Goal: Find specific page/section: Find specific page/section

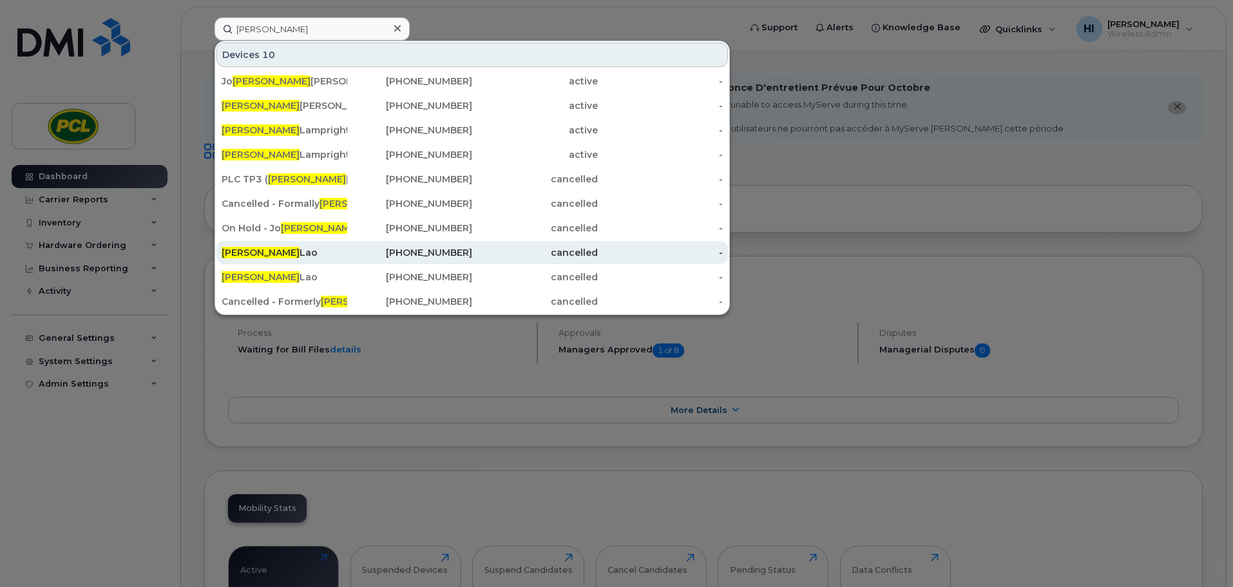
type input "nathan"
click at [258, 254] on div "Nathan Lao" at bounding box center [285, 252] width 126 height 13
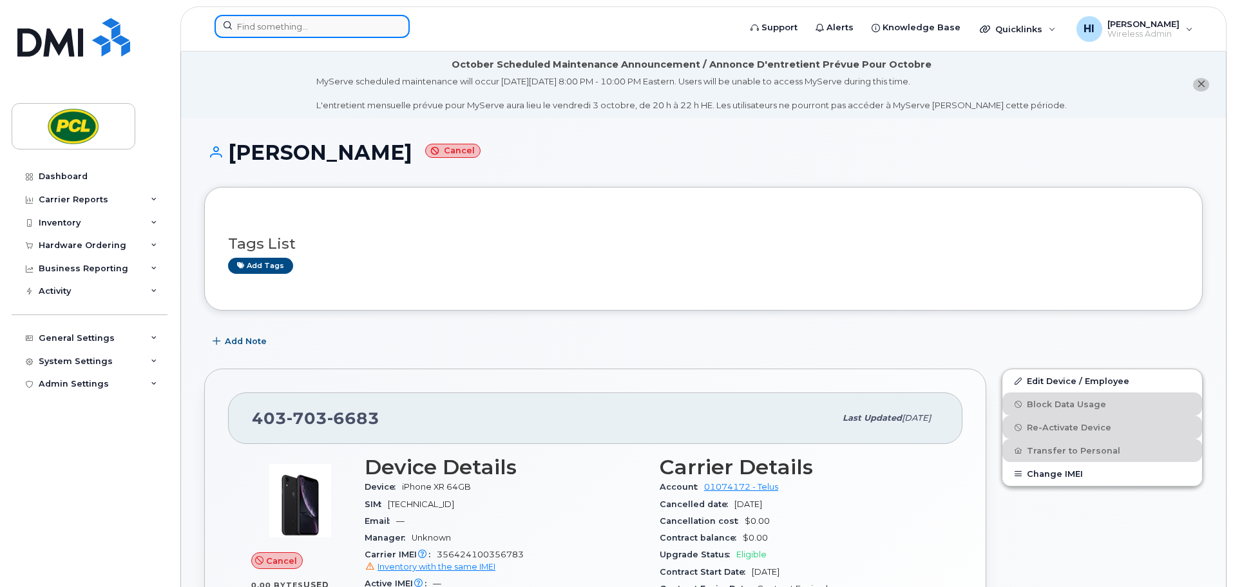
click at [248, 26] on input at bounding box center [312, 26] width 195 height 23
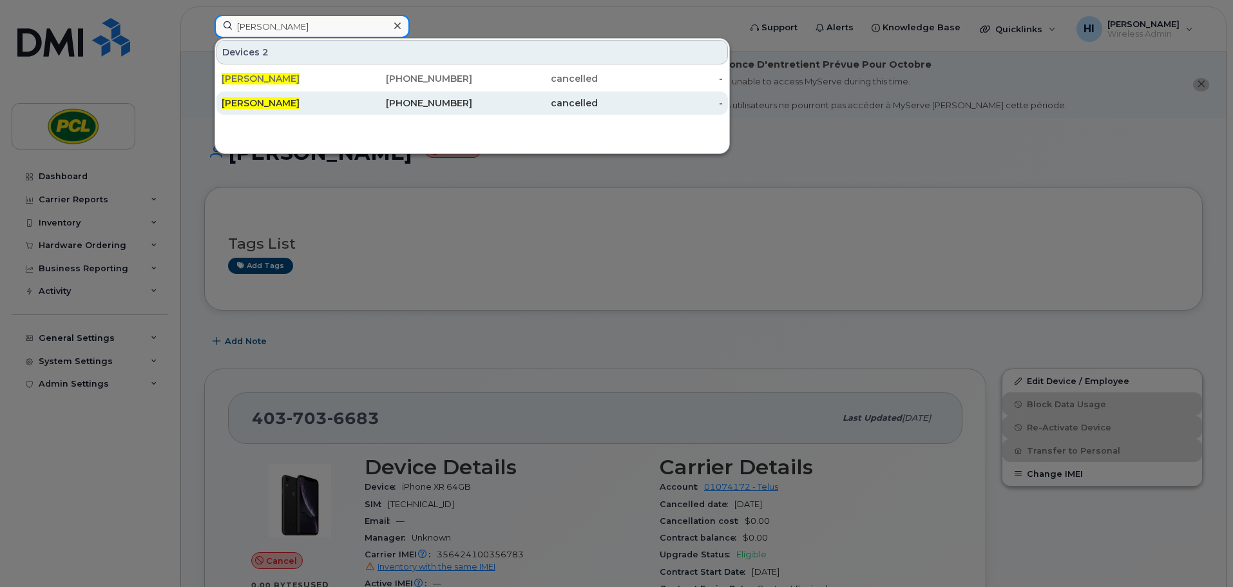
type input "[PERSON_NAME]"
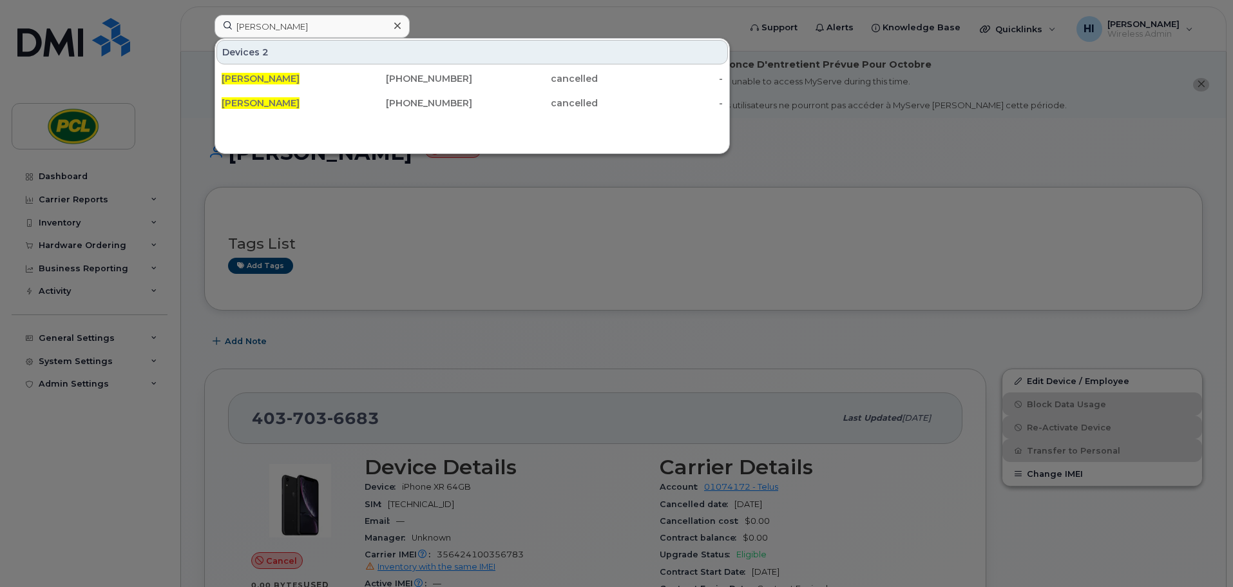
drag, startPoint x: 242, startPoint y: 99, endPoint x: 520, endPoint y: 238, distance: 310.8
click at [242, 99] on span "[PERSON_NAME]" at bounding box center [261, 103] width 78 height 12
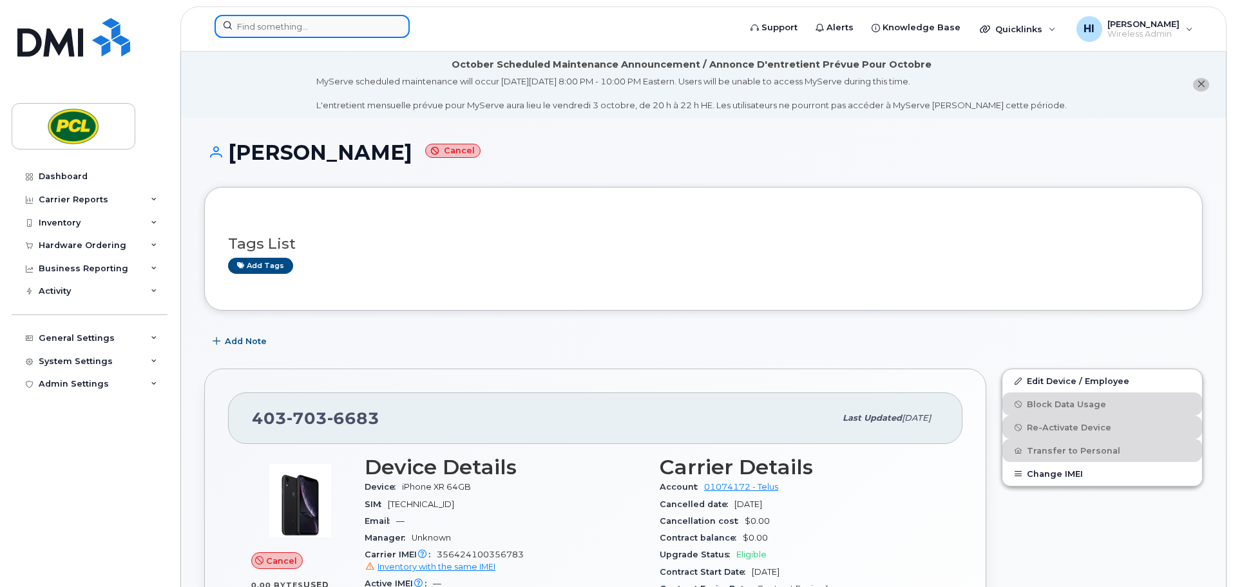
click at [246, 21] on input at bounding box center [312, 26] width 195 height 23
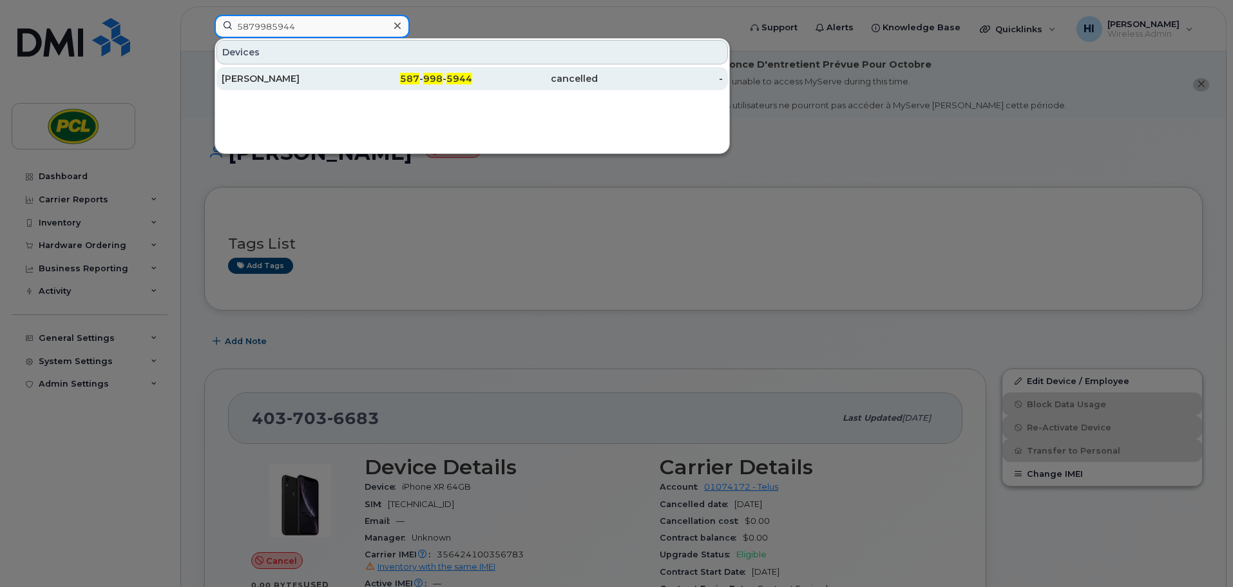
type input "5879985944"
click at [256, 81] on div "[PERSON_NAME]" at bounding box center [285, 78] width 126 height 13
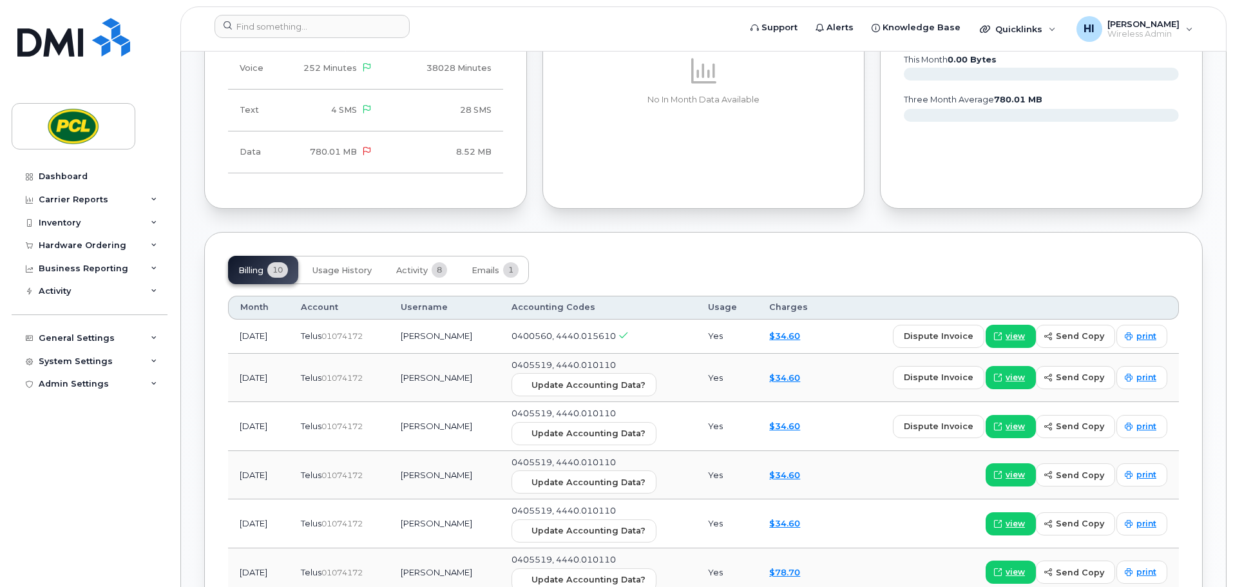
scroll to position [1015, 0]
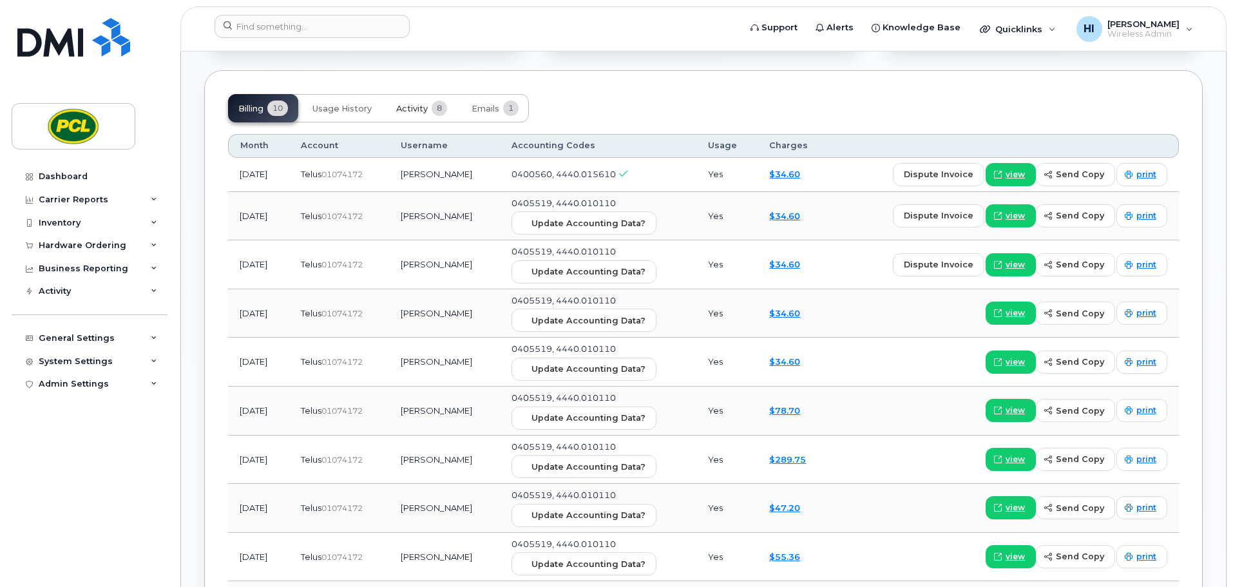
click at [414, 108] on span "Activity" at bounding box center [412, 109] width 32 height 10
